Goal: Task Accomplishment & Management: Manage account settings

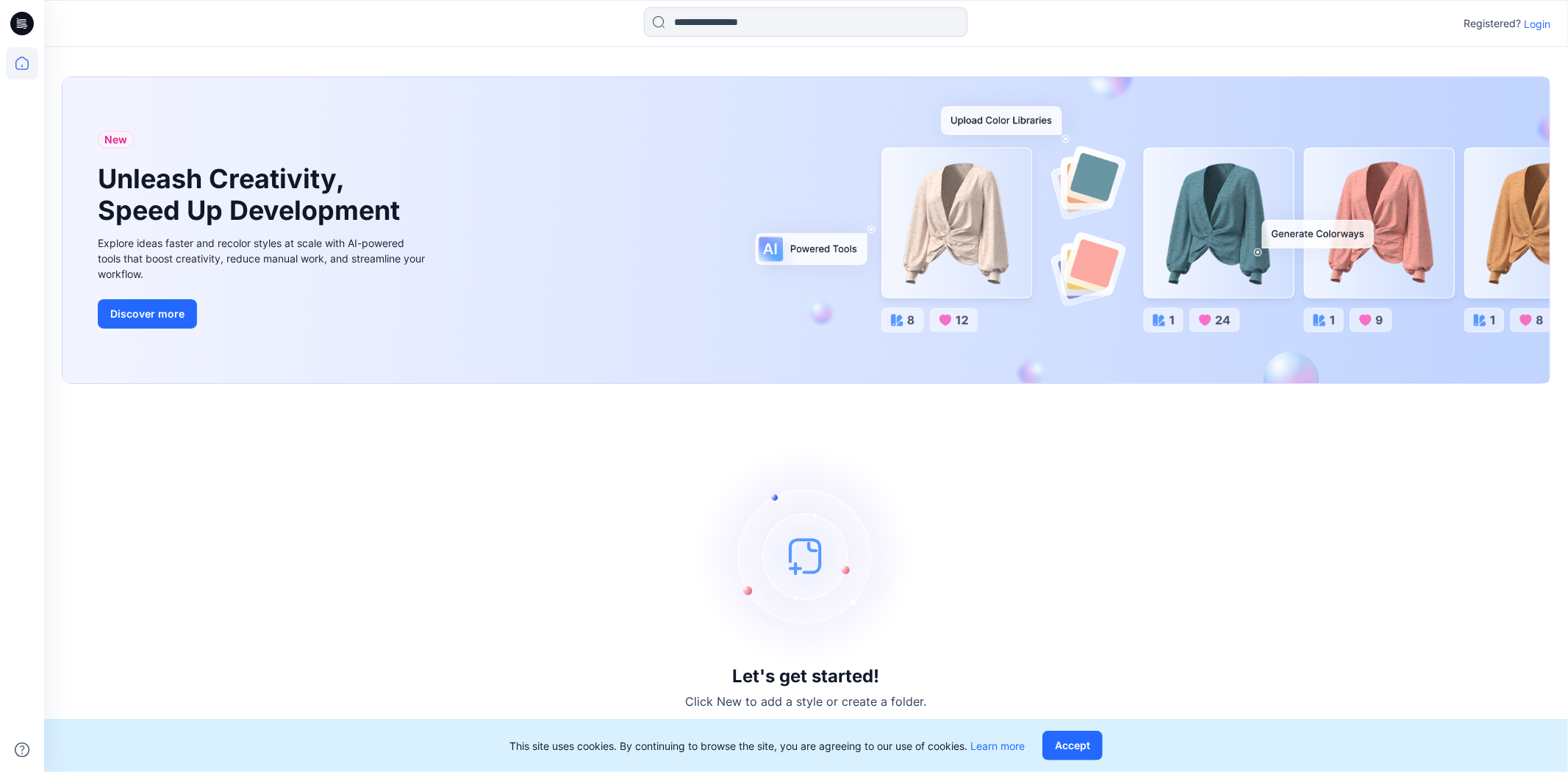
click at [1538, 25] on p "Login" at bounding box center [1537, 24] width 27 height 16
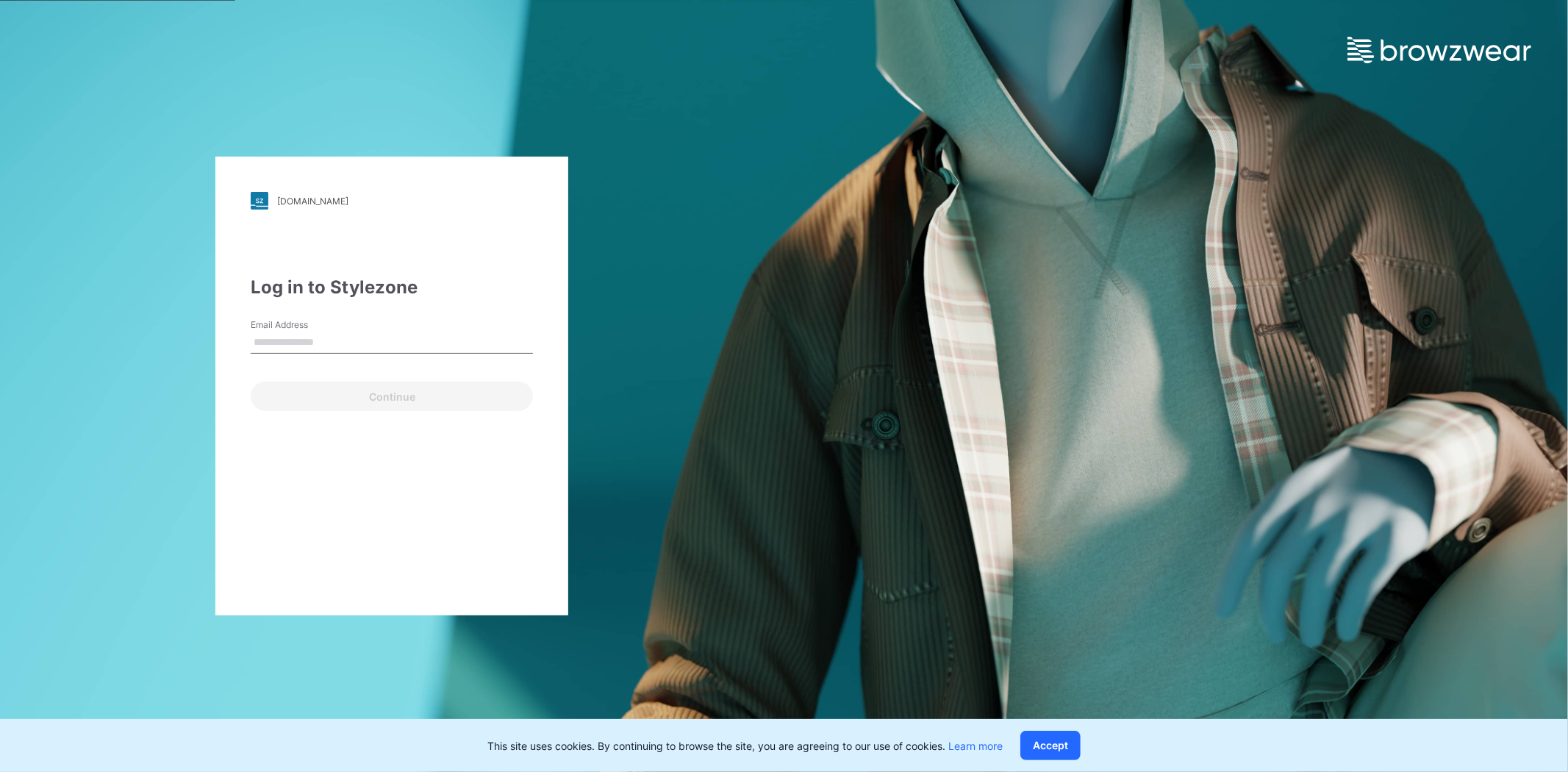
type input "**********"
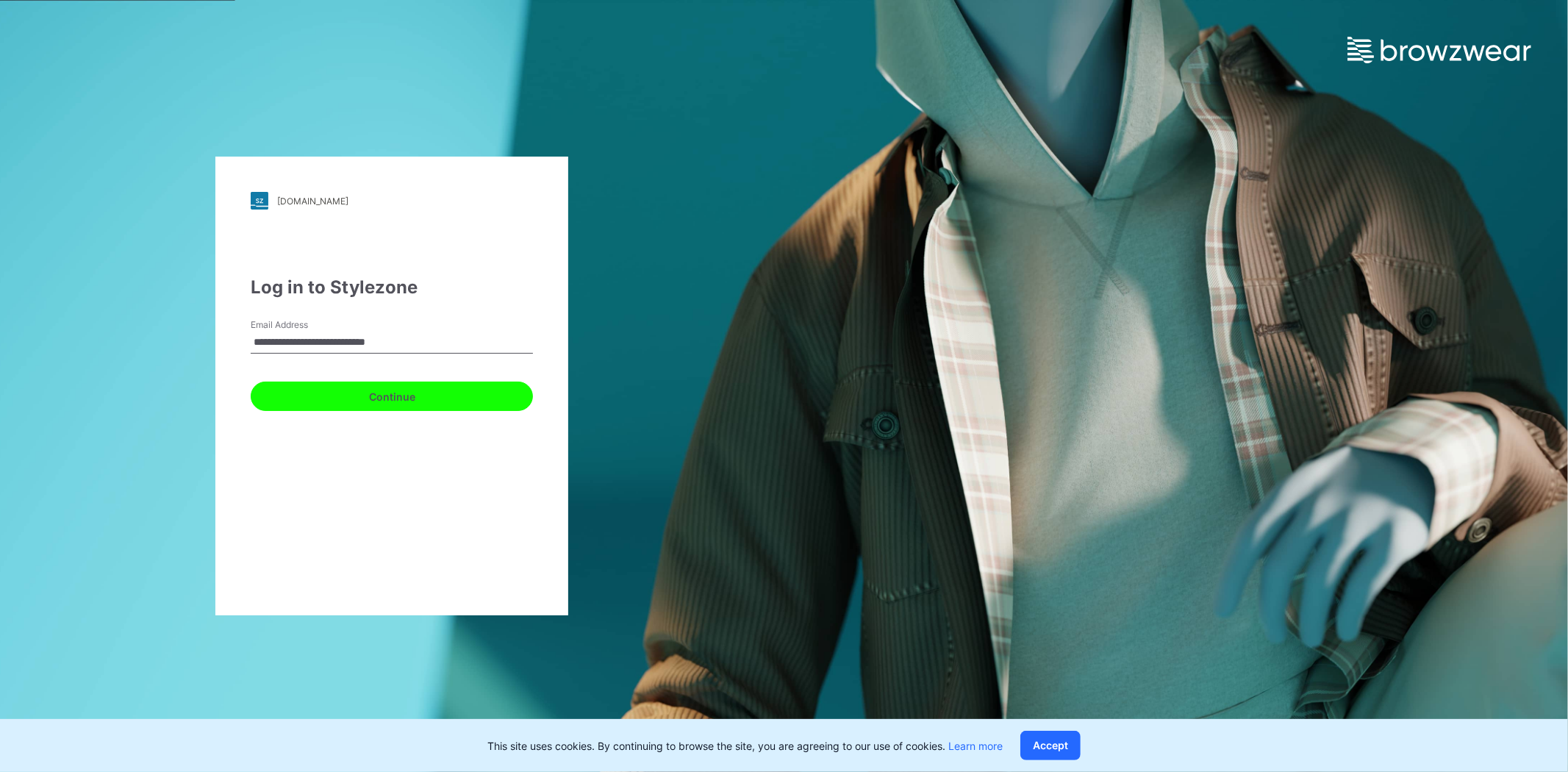
click at [416, 394] on button "Continue" at bounding box center [391, 396] width 282 height 29
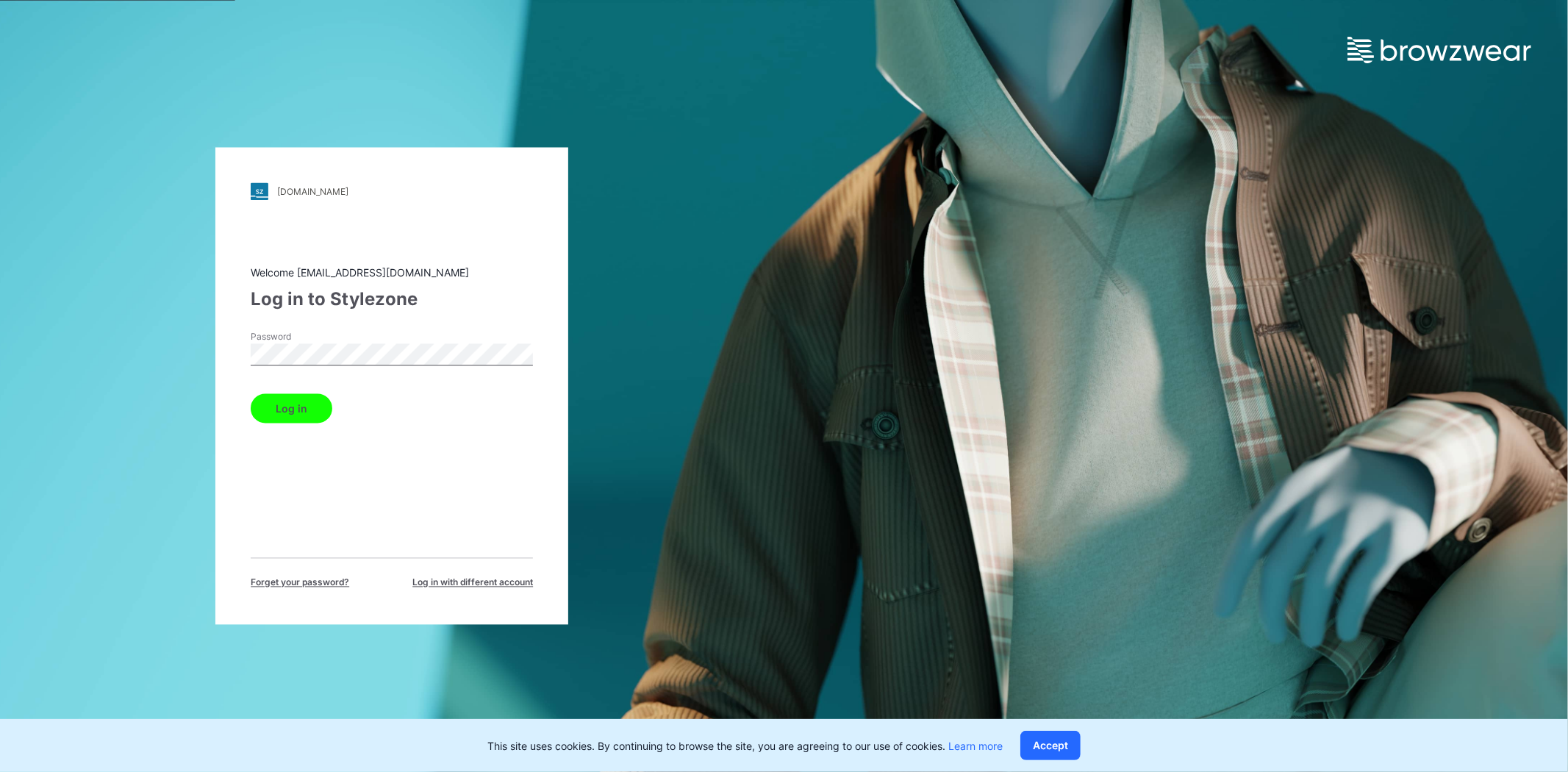
click at [278, 391] on div "Log in" at bounding box center [391, 406] width 282 height 35
click at [283, 405] on button "Log in" at bounding box center [291, 408] width 82 height 29
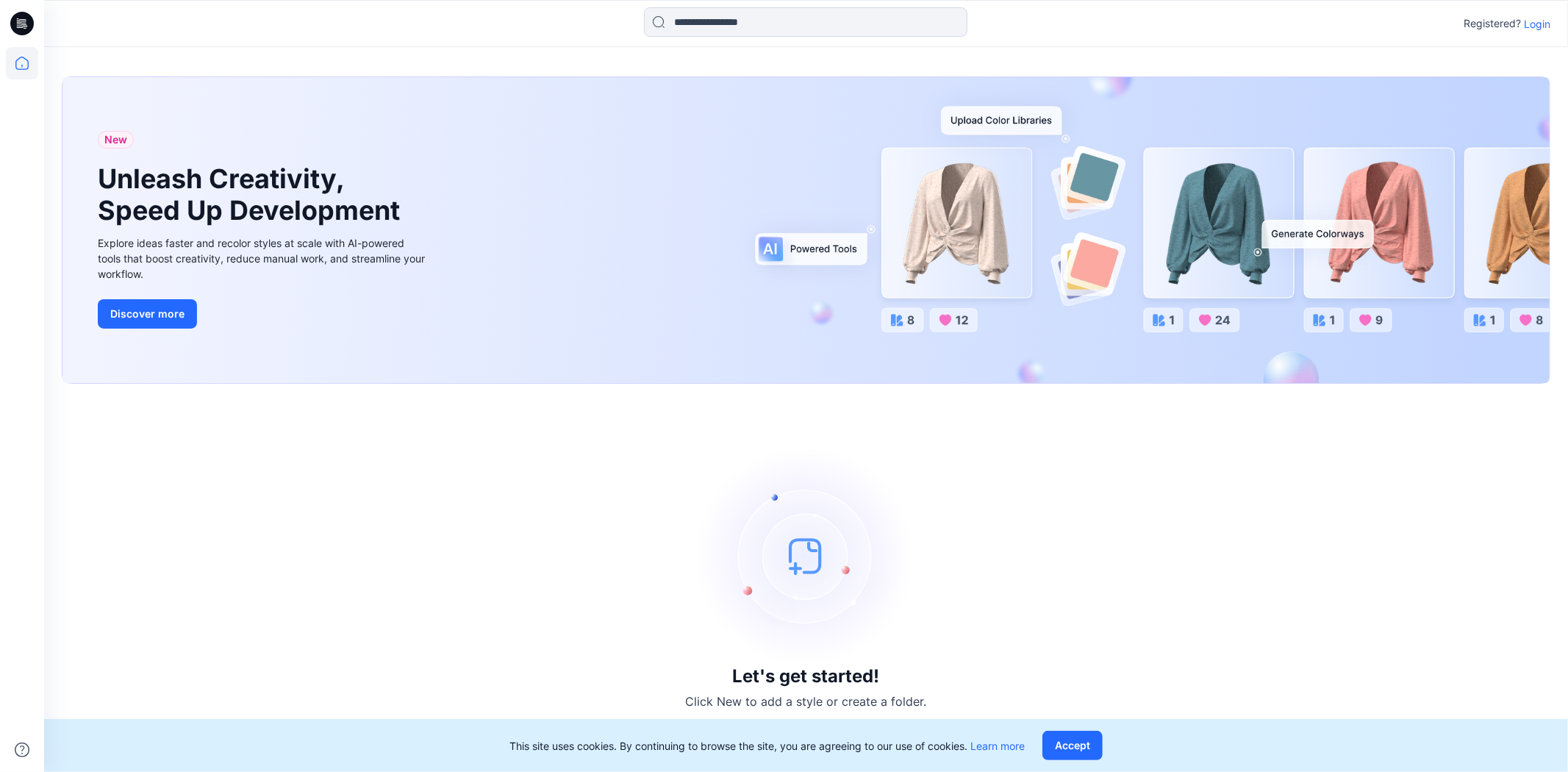
click at [1547, 18] on p "Login" at bounding box center [1537, 24] width 27 height 16
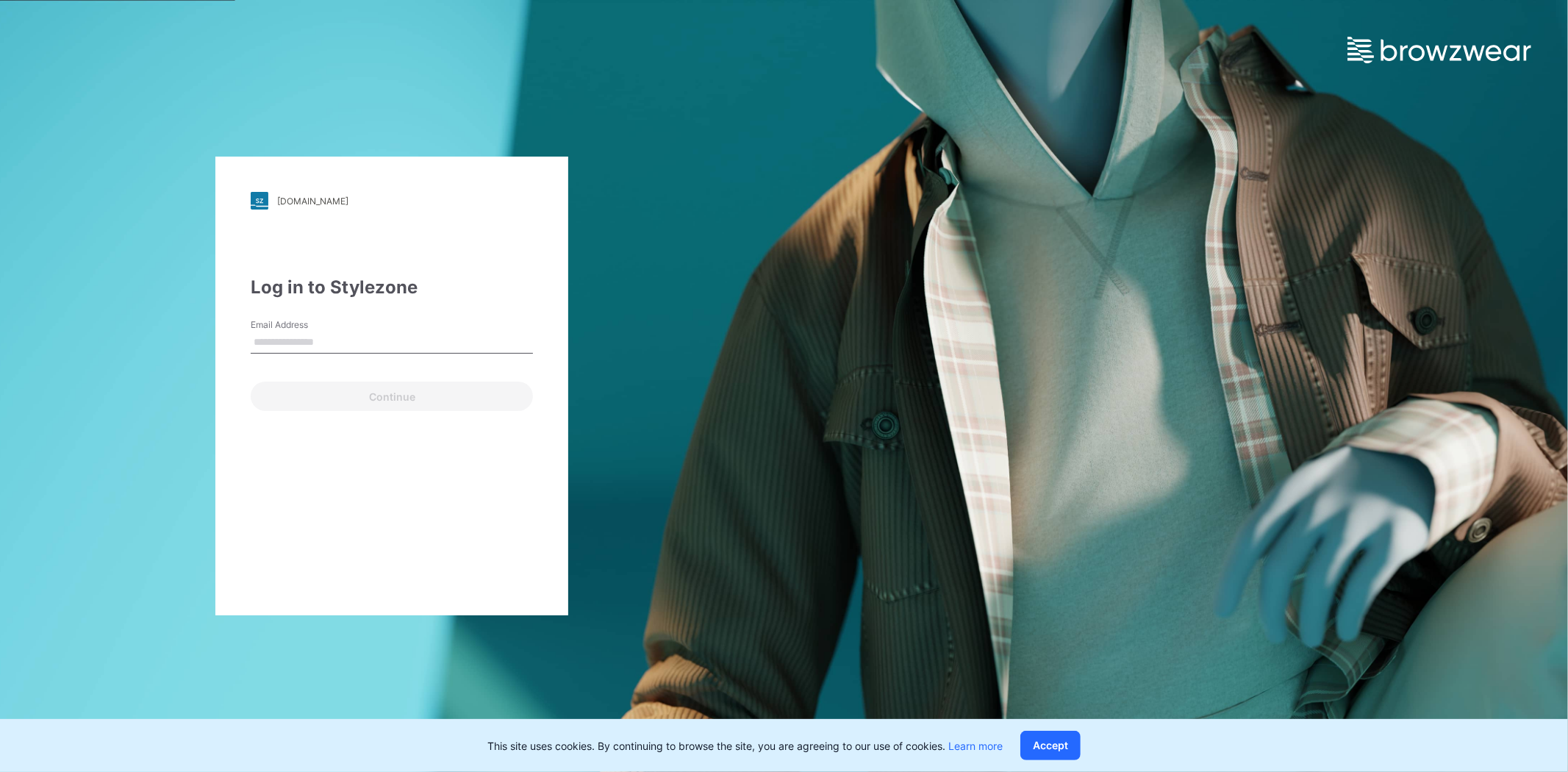
type input "**********"
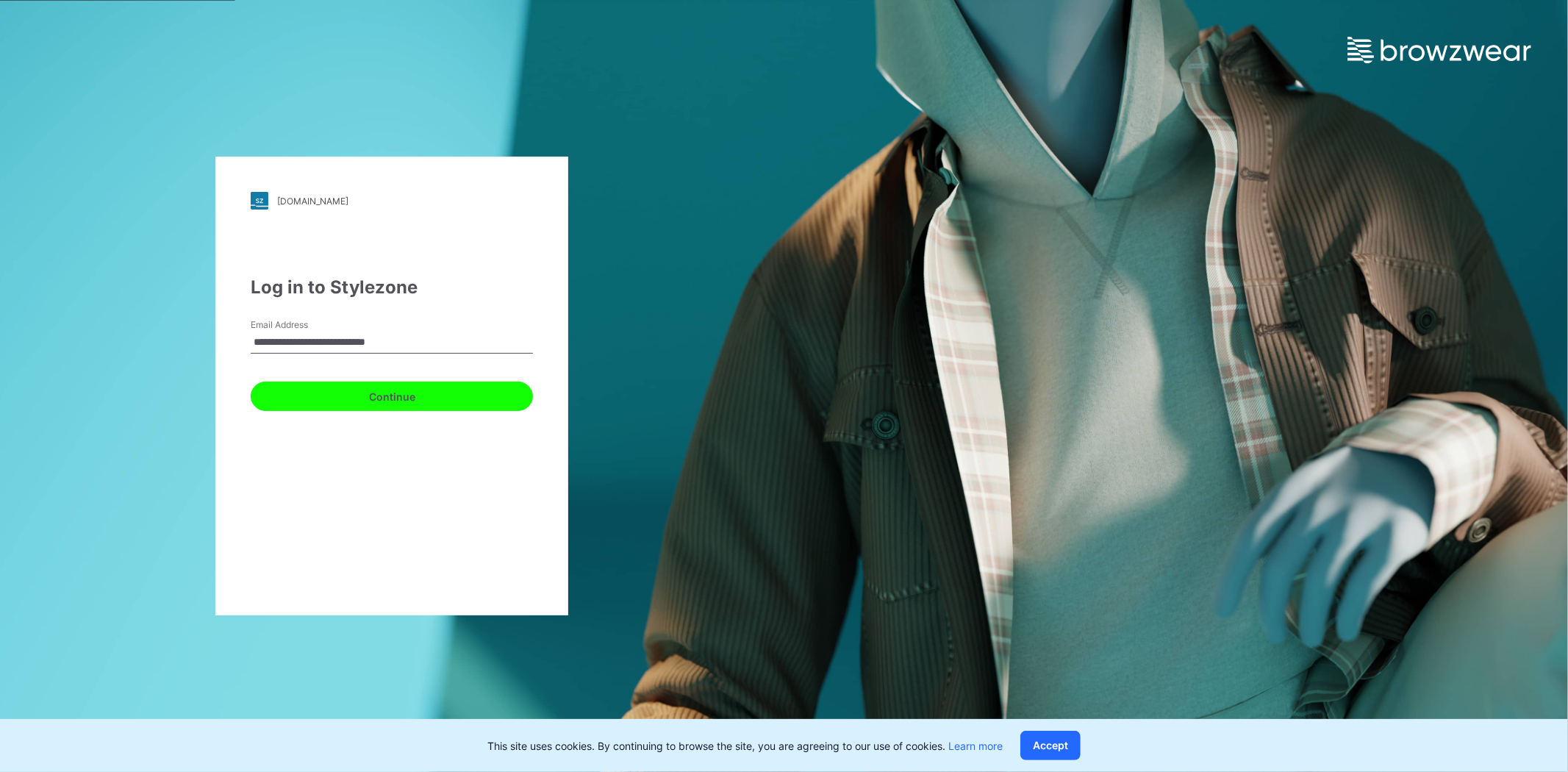
click at [357, 399] on button "Continue" at bounding box center [391, 396] width 282 height 29
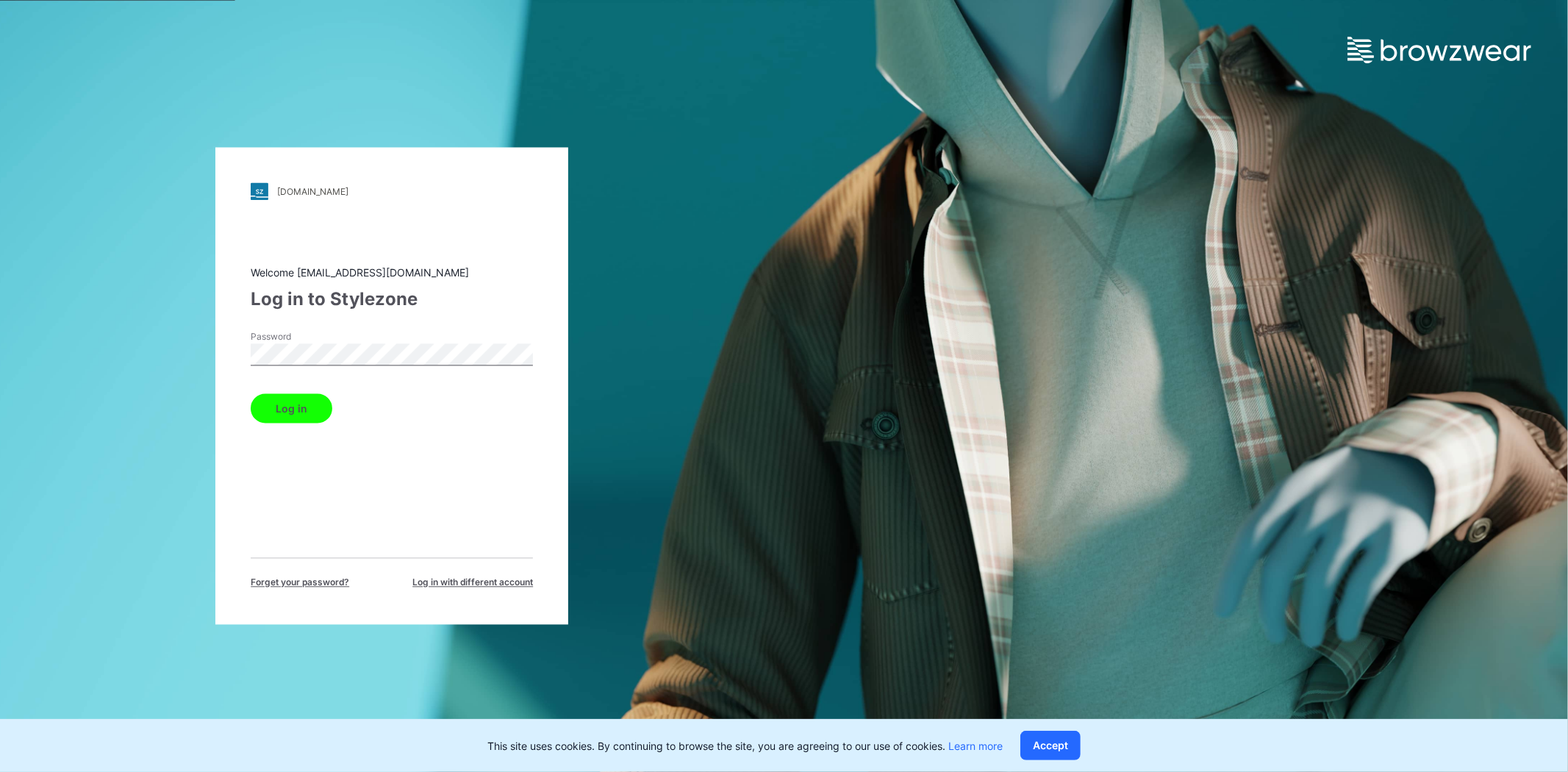
click at [275, 408] on button "Log in" at bounding box center [291, 408] width 82 height 29
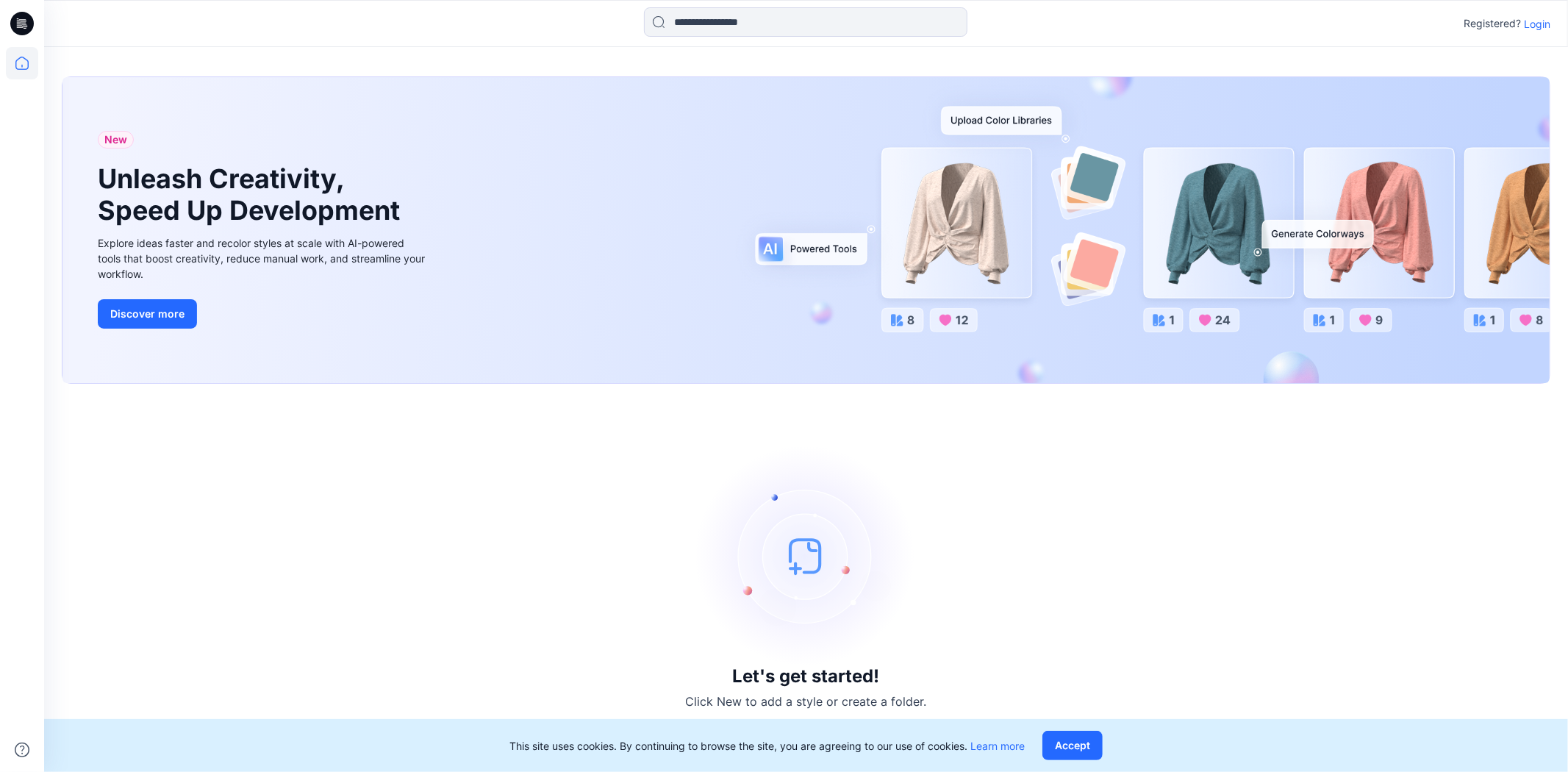
click at [1533, 22] on p "Login" at bounding box center [1537, 24] width 27 height 16
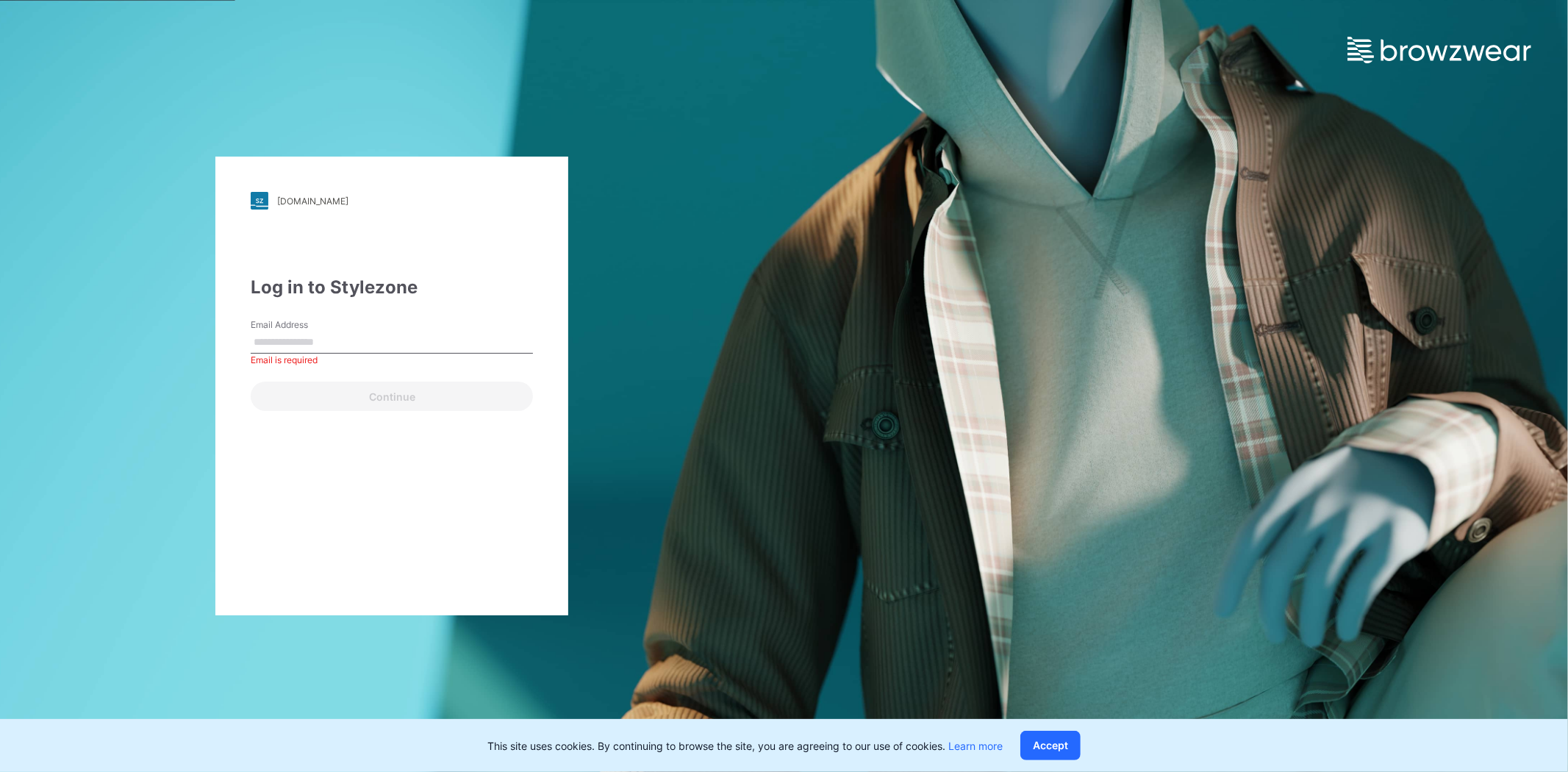
click at [304, 325] on label "Email Address" at bounding box center [301, 325] width 103 height 13
click at [304, 332] on input "Email Address" at bounding box center [391, 343] width 282 height 22
click at [301, 332] on input "Email Address" at bounding box center [391, 343] width 282 height 22
type input "**********"
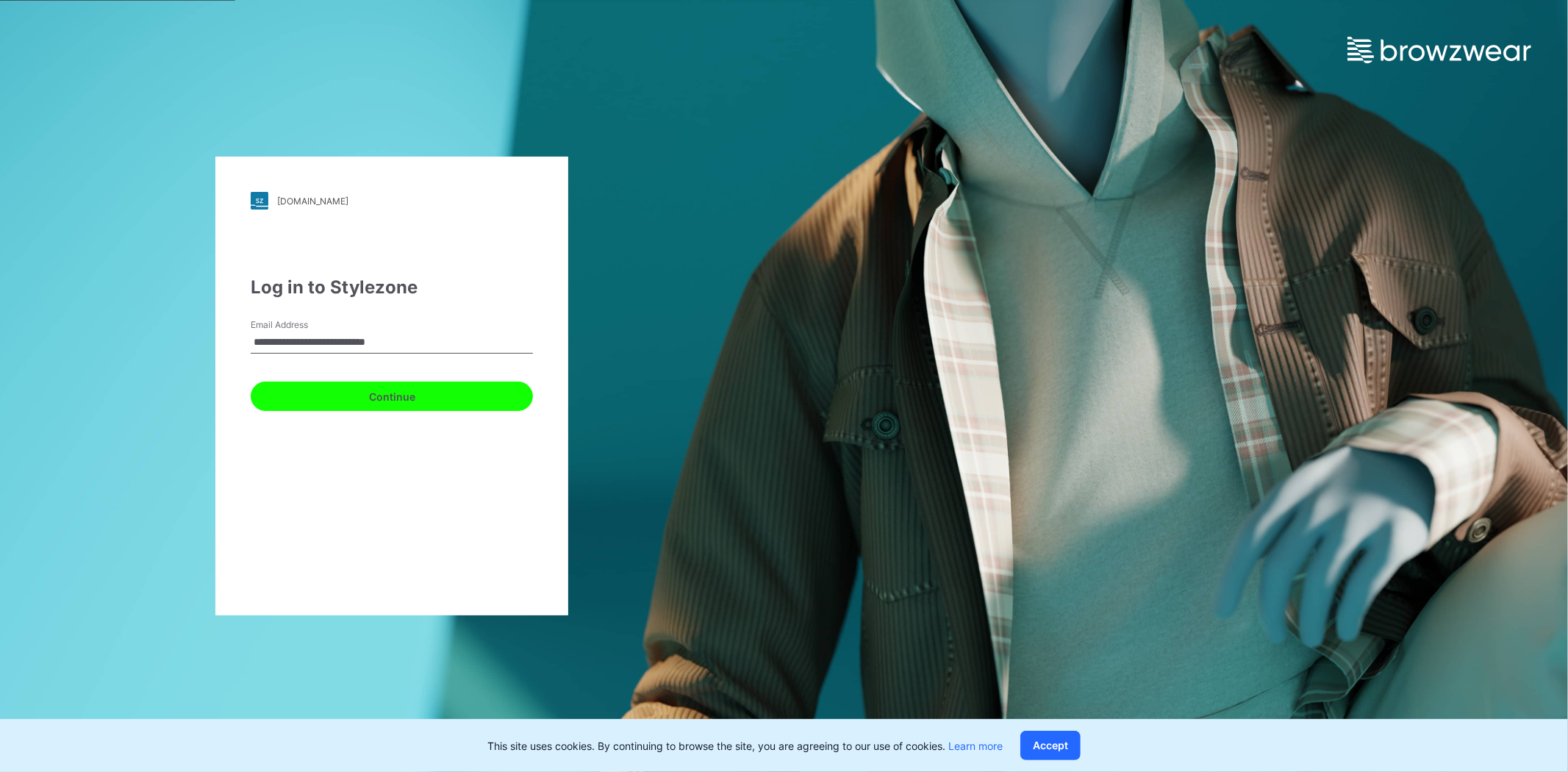
click at [373, 394] on button "Continue" at bounding box center [391, 396] width 282 height 29
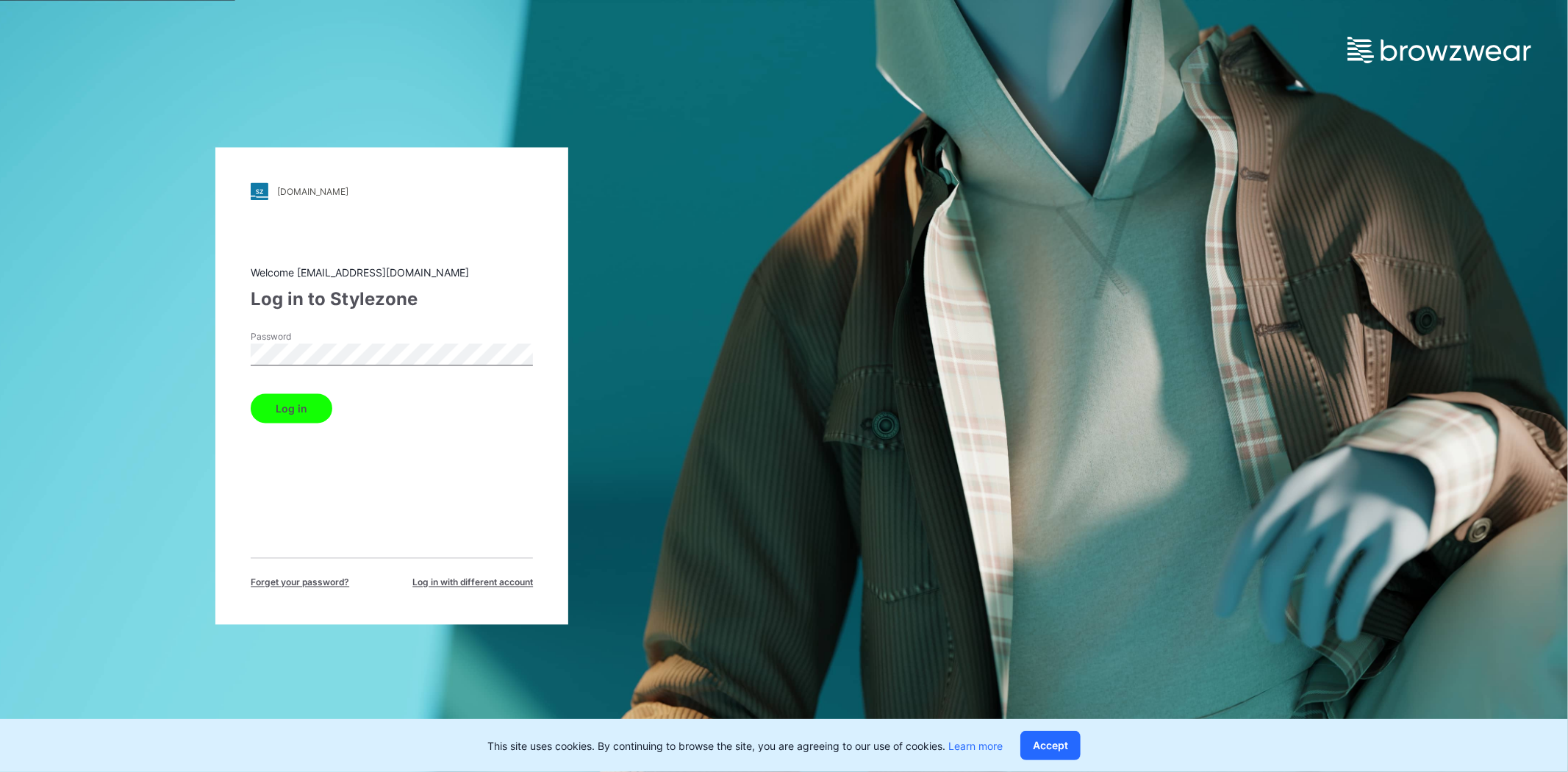
click at [295, 405] on button "Log in" at bounding box center [291, 408] width 82 height 29
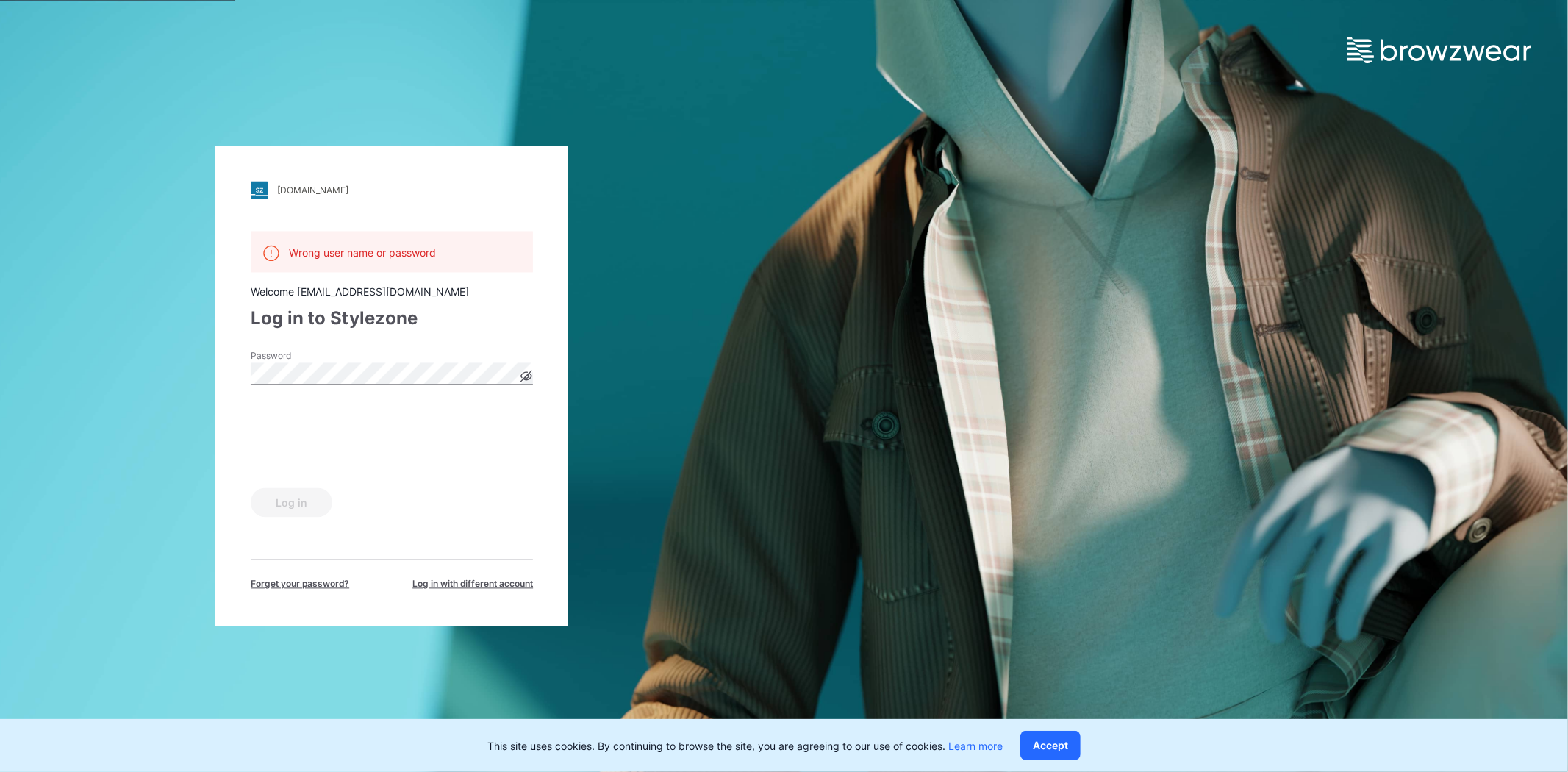
click at [526, 377] on icon at bounding box center [527, 376] width 3 height 3
click at [526, 377] on icon at bounding box center [526, 376] width 4 height 4
drag, startPoint x: 839, startPoint y: 333, endPoint x: 703, endPoint y: 282, distance: 145.2
click at [840, 333] on div "pvh.stylezone.com Loading... Wrong user name or password Welcome priyantha.kuma…" at bounding box center [784, 386] width 1568 height 772
